Goal: Task Accomplishment & Management: Manage account settings

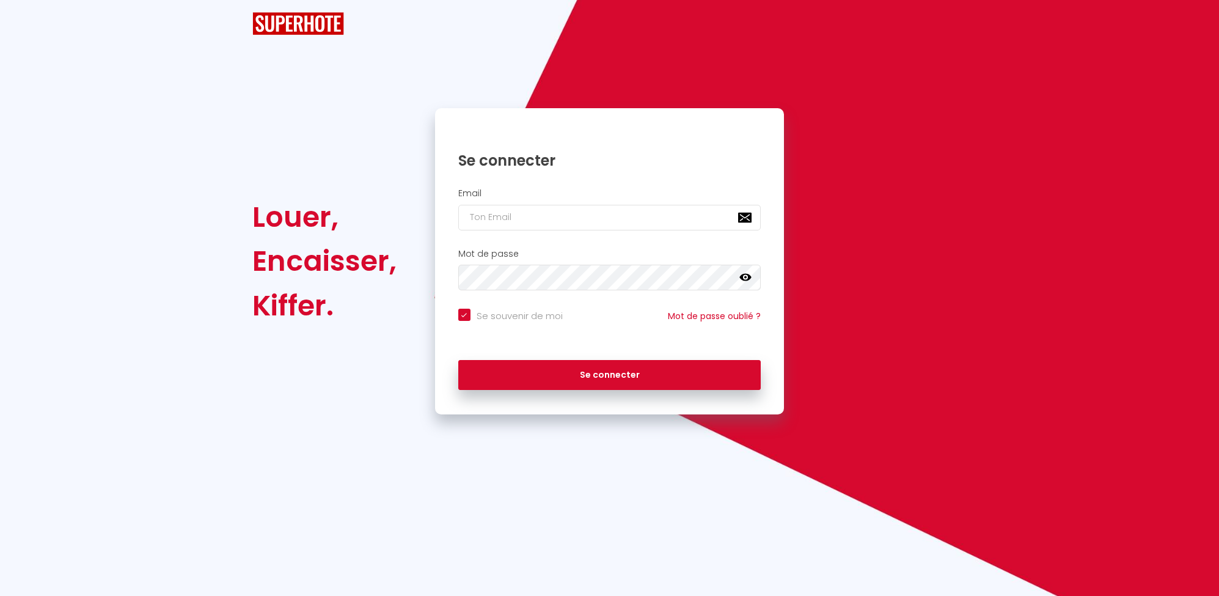
checkbox input "true"
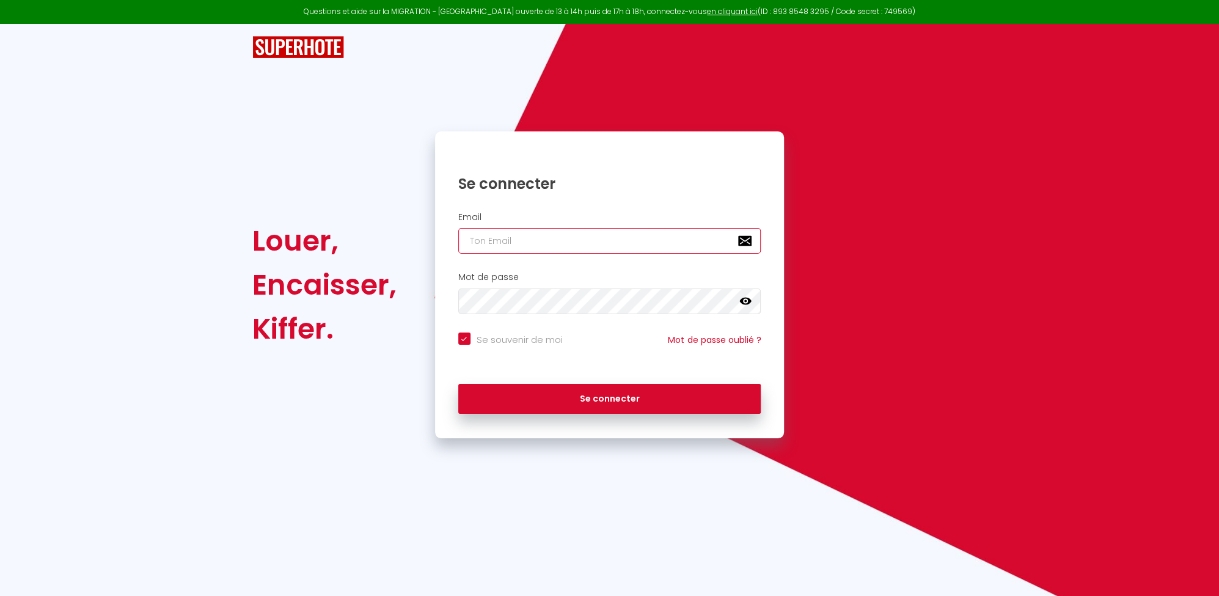
click at [491, 248] on input "email" at bounding box center [609, 241] width 303 height 26
type input "[DOMAIN_NAME][EMAIL_ADDRESS][DOMAIN_NAME]"
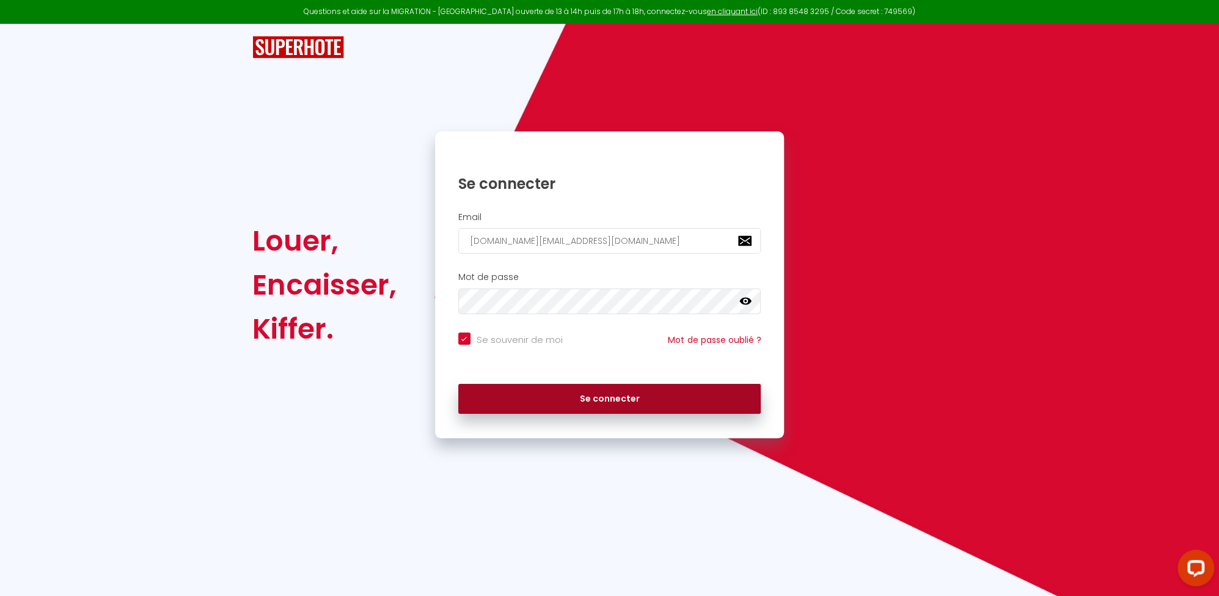
click at [576, 392] on button "Se connecter" at bounding box center [609, 399] width 303 height 31
checkbox input "true"
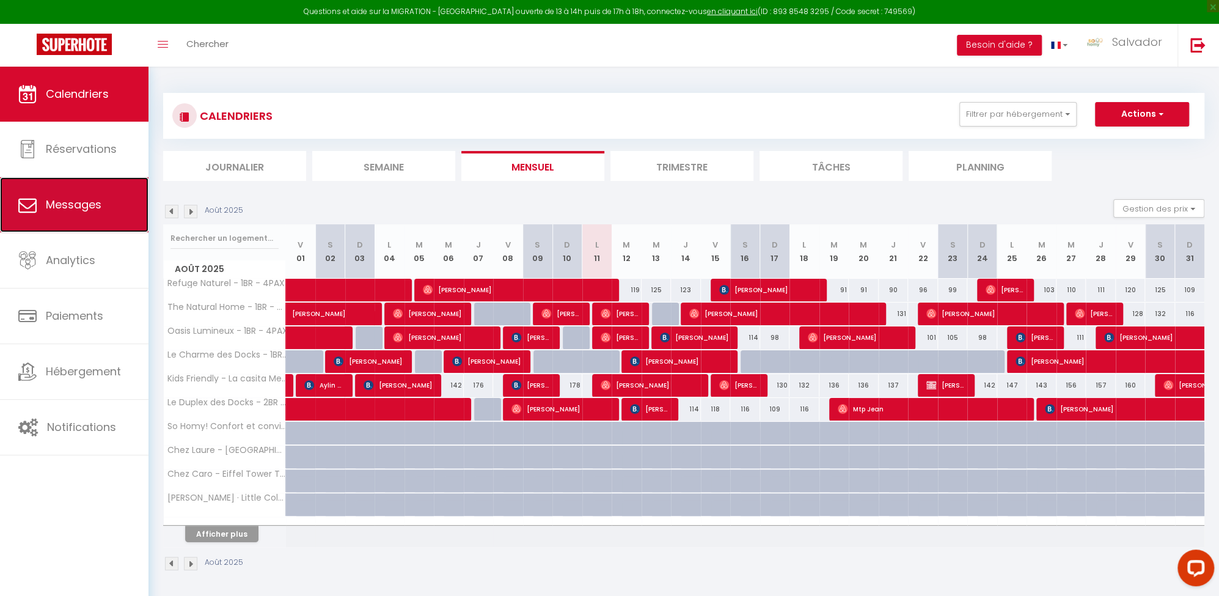
click at [105, 200] on link "Messages" at bounding box center [74, 204] width 148 height 55
select select "message"
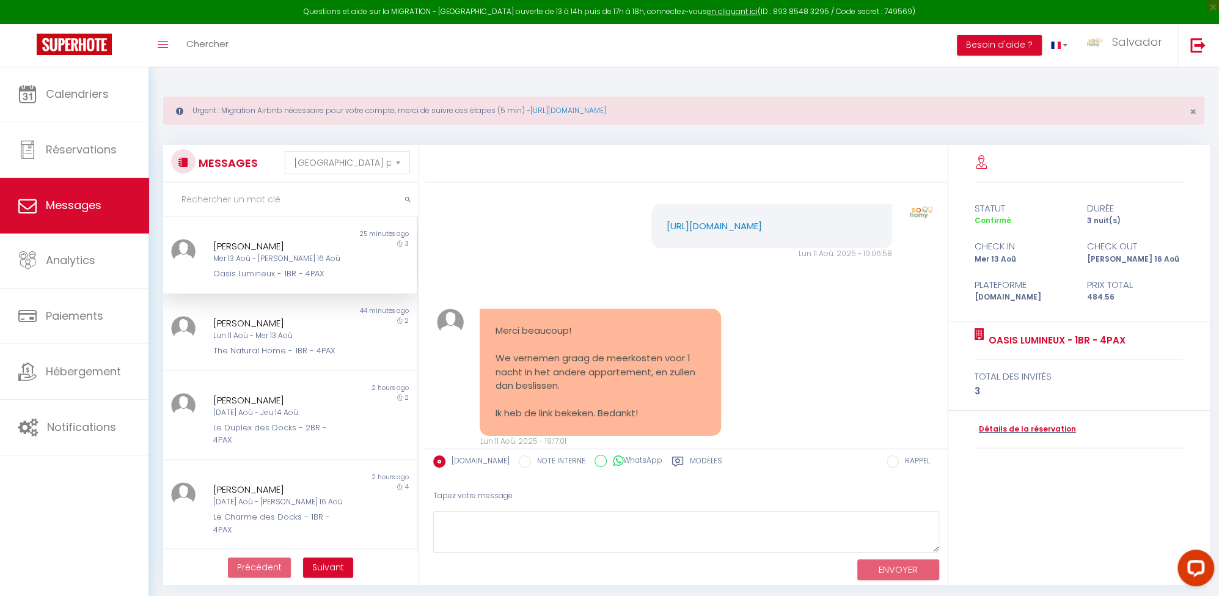
scroll to position [4239, 0]
